Goal: Task Accomplishment & Management: Use online tool/utility

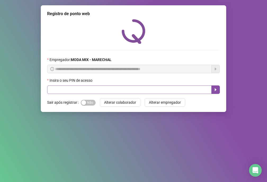
drag, startPoint x: 81, startPoint y: 103, endPoint x: 115, endPoint y: 86, distance: 38.3
click at [81, 103] on div "button" at bounding box center [83, 102] width 5 height 5
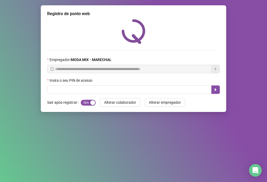
click at [115, 85] on div "Insira o seu PIN de acesso" at bounding box center [133, 81] width 173 height 8
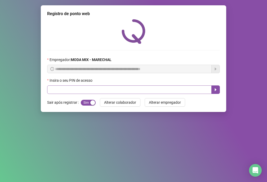
drag, startPoint x: 115, startPoint y: 85, endPoint x: 115, endPoint y: 88, distance: 3.7
click at [115, 88] on div "Insira o seu PIN de acesso" at bounding box center [133, 85] width 173 height 16
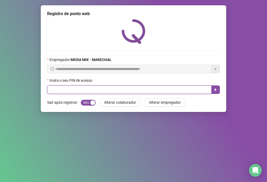
click at [115, 89] on input "text" at bounding box center [129, 89] width 165 height 8
type input "*****"
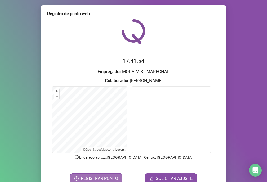
click at [103, 178] on span "REGISTRAR PONTO" at bounding box center [99, 178] width 37 height 6
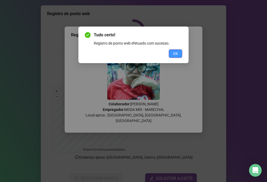
click at [175, 55] on span "OK" at bounding box center [175, 54] width 5 height 6
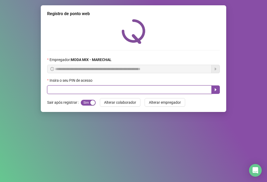
click at [69, 88] on input "text" at bounding box center [129, 89] width 165 height 8
type input "*****"
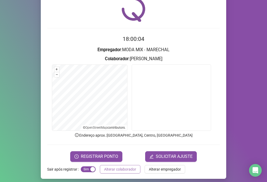
scroll to position [25, 0]
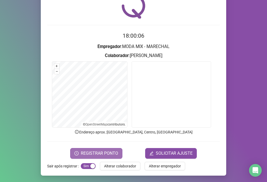
click at [103, 151] on span "REGISTRAR PONTO" at bounding box center [99, 153] width 37 height 6
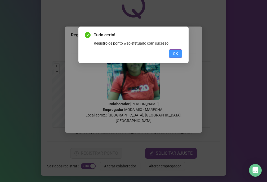
click at [170, 53] on button "OK" at bounding box center [176, 53] width 14 height 8
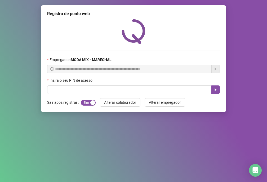
scroll to position [0, 0]
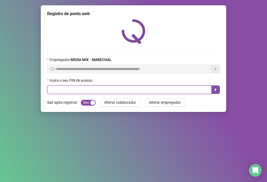
click at [65, 88] on input "text" at bounding box center [129, 89] width 165 height 8
type input "*****"
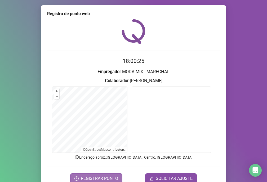
click at [113, 181] on span "REGISTRAR PONTO" at bounding box center [99, 178] width 37 height 6
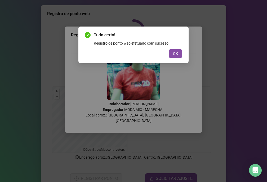
click at [182, 52] on div "Tudo certo! Registro de ponto web efetuado com sucesso. OK" at bounding box center [133, 45] width 110 height 37
click at [177, 52] on span "OK" at bounding box center [175, 54] width 5 height 6
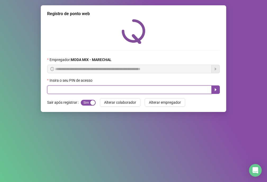
click at [166, 90] on input "text" at bounding box center [129, 89] width 165 height 8
type input "*****"
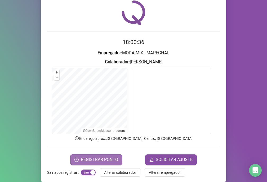
scroll to position [25, 0]
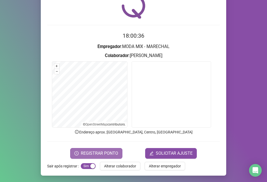
click at [98, 153] on span "REGISTRAR PONTO" at bounding box center [99, 153] width 37 height 6
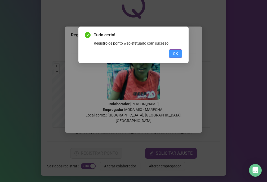
click at [174, 53] on span "OK" at bounding box center [175, 54] width 5 height 6
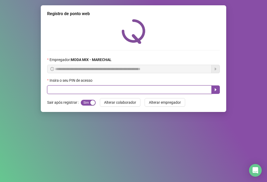
click at [186, 90] on input "text" at bounding box center [129, 89] width 165 height 8
type input "*****"
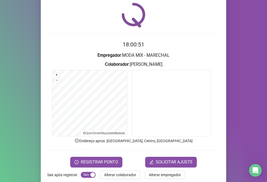
scroll to position [25, 0]
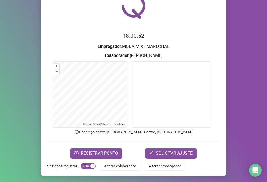
drag, startPoint x: 20, startPoint y: 93, endPoint x: -10, endPoint y: 192, distance: 104.2
drag, startPoint x: -10, startPoint y: 192, endPoint x: 104, endPoint y: 152, distance: 121.1
click at [104, 152] on span "REGISTRAR PONTO" at bounding box center [99, 153] width 37 height 6
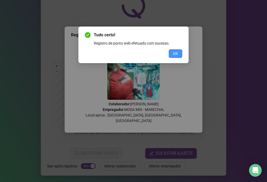
click at [175, 53] on span "OK" at bounding box center [175, 54] width 5 height 6
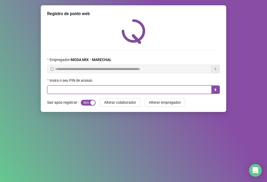
click at [177, 90] on input "text" at bounding box center [129, 89] width 165 height 8
type input "*****"
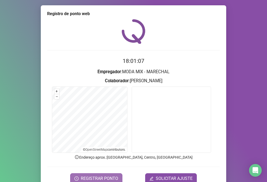
click at [77, 177] on icon "clock-circle" at bounding box center [76, 178] width 4 height 4
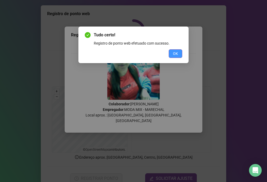
click at [173, 54] on span "OK" at bounding box center [175, 54] width 5 height 6
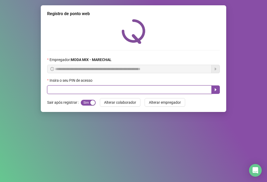
click at [166, 90] on input "text" at bounding box center [129, 89] width 165 height 8
click at [160, 89] on input "text" at bounding box center [129, 89] width 165 height 8
type input "*****"
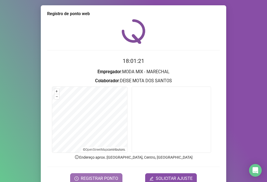
click at [91, 178] on span "REGISTRAR PONTO" at bounding box center [99, 178] width 37 height 6
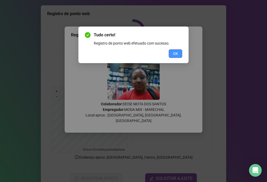
click at [174, 52] on span "OK" at bounding box center [175, 54] width 5 height 6
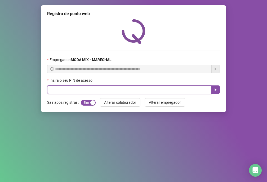
click at [152, 87] on input "text" at bounding box center [129, 89] width 165 height 8
type input "*****"
click at [214, 91] on icon "caret-right" at bounding box center [216, 89] width 4 height 4
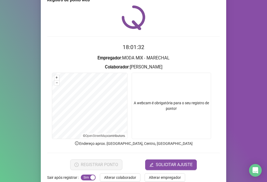
scroll to position [25, 0]
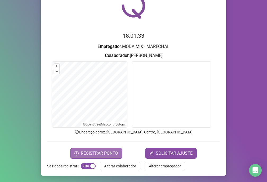
click at [104, 155] on span "REGISTRAR PONTO" at bounding box center [99, 153] width 37 height 6
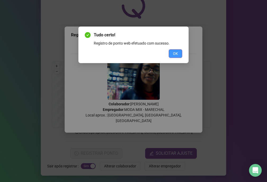
click at [177, 55] on span "OK" at bounding box center [175, 54] width 5 height 6
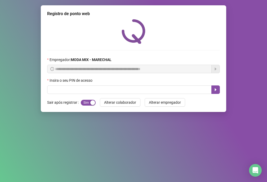
scroll to position [0, 0]
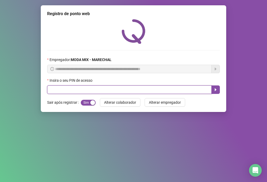
click at [67, 91] on input "text" at bounding box center [129, 89] width 165 height 8
type input "*****"
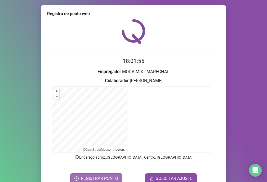
click at [98, 180] on span "REGISTRAR PONTO" at bounding box center [99, 178] width 37 height 6
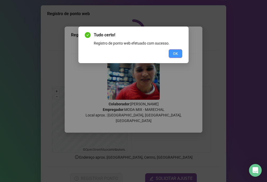
click at [175, 52] on span "OK" at bounding box center [175, 54] width 5 height 6
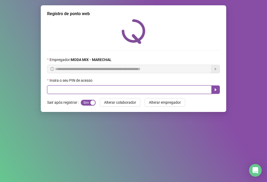
drag, startPoint x: 61, startPoint y: 90, endPoint x: 82, endPoint y: 90, distance: 20.7
click at [61, 90] on input "text" at bounding box center [129, 89] width 165 height 8
type input "*"
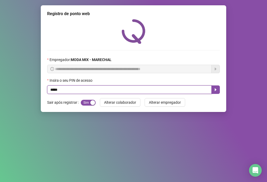
type input "*****"
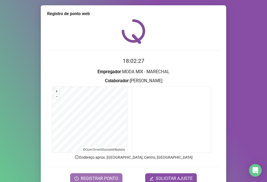
click at [88, 181] on span "REGISTRAR PONTO" at bounding box center [99, 178] width 37 height 6
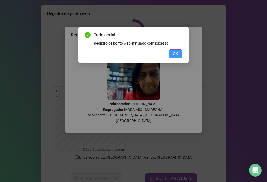
click at [177, 53] on span "OK" at bounding box center [175, 54] width 5 height 6
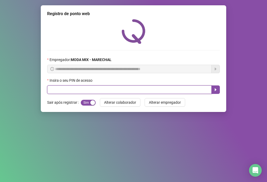
click at [142, 87] on input "text" at bounding box center [129, 89] width 165 height 8
type input "*****"
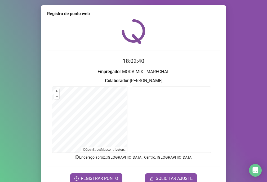
scroll to position [25, 0]
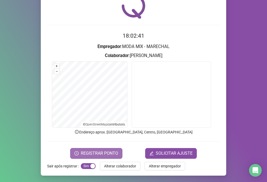
click at [114, 154] on span "REGISTRAR PONTO" at bounding box center [99, 153] width 37 height 6
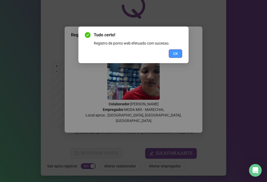
click at [175, 56] on span "OK" at bounding box center [175, 54] width 5 height 6
